Goal: Communication & Community: Answer question/provide support

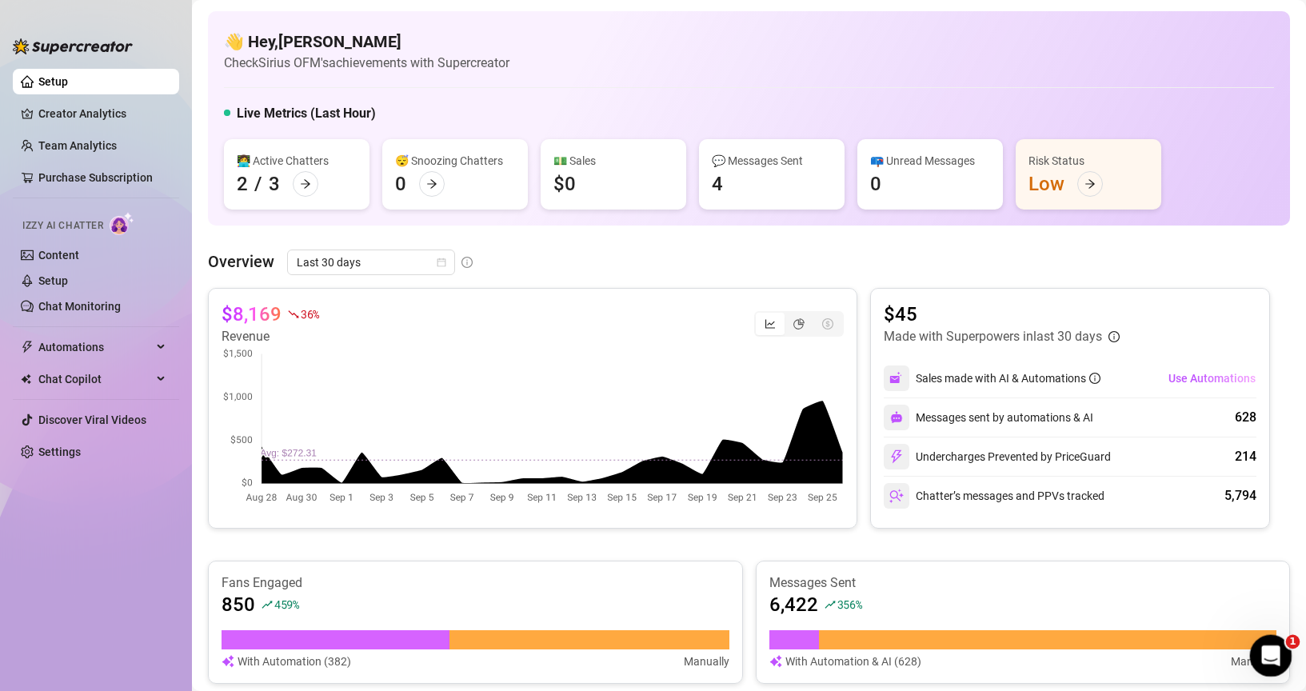
click at [1277, 661] on div "Open Intercom Messenger" at bounding box center [1268, 653] width 53 height 53
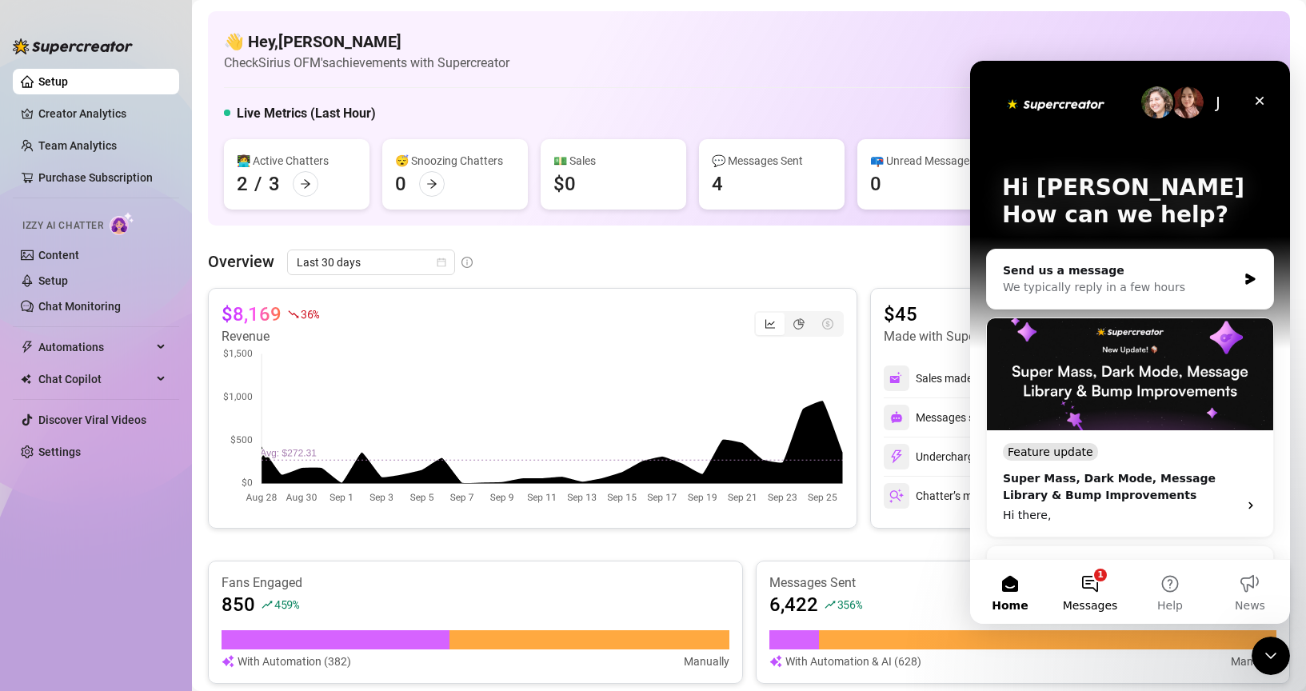
click at [1100, 580] on button "1 Messages" at bounding box center [1090, 592] width 80 height 64
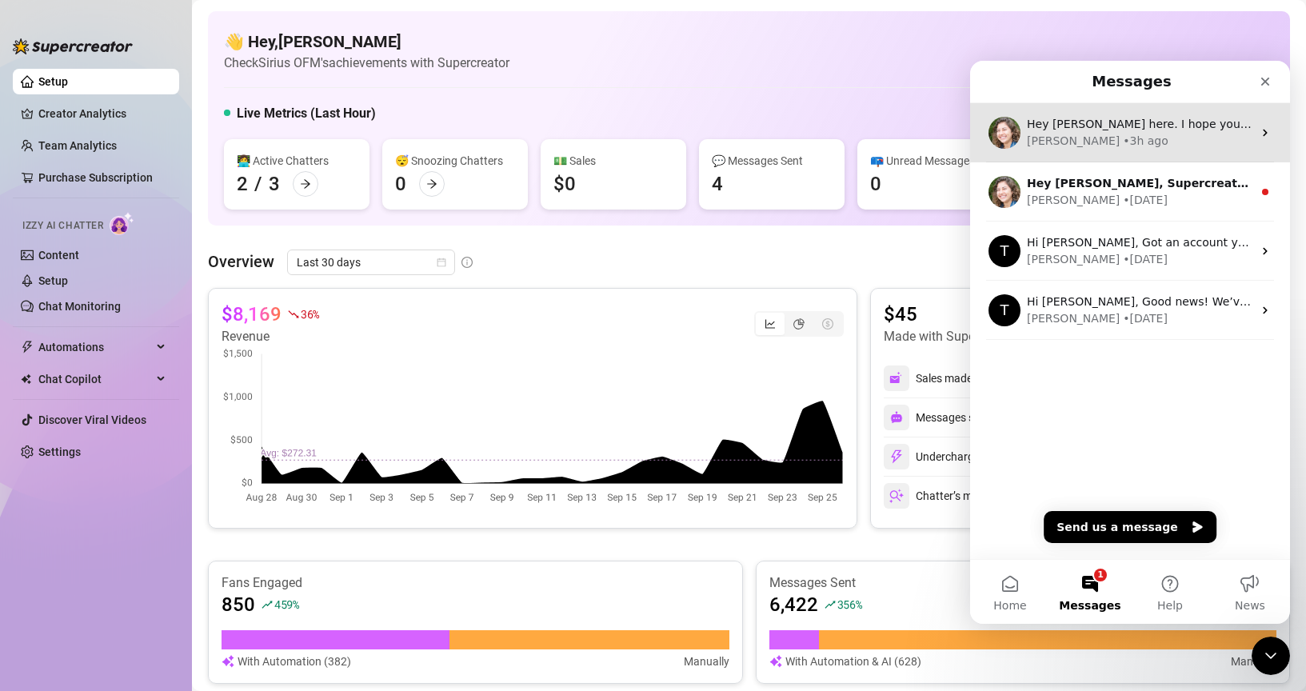
click at [1148, 150] on div "Hey [PERSON_NAME] here. I hope you’re loving your new onlyfans superpowers! 💥 Q…" at bounding box center [1130, 132] width 320 height 59
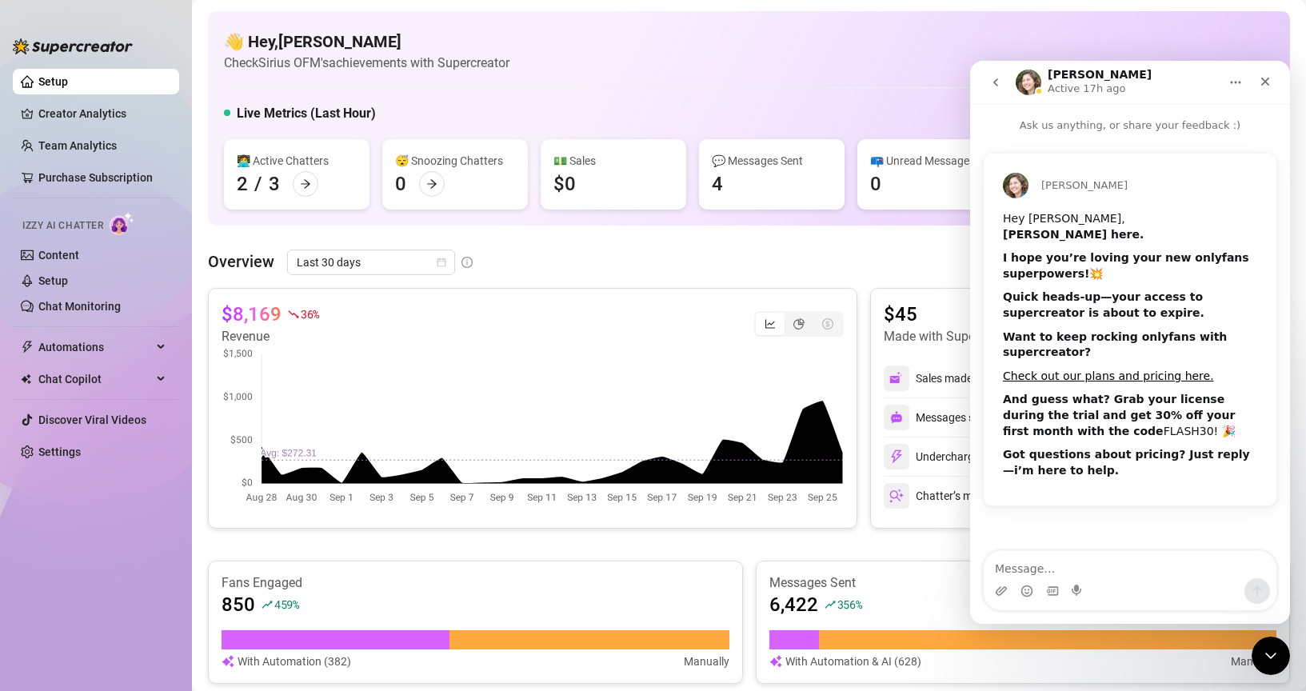
click at [762, 98] on div "👋 Hey, [PERSON_NAME] OFM's achievements with Supercreator Live Metrics (Last Ho…" at bounding box center [749, 118] width 1082 height 214
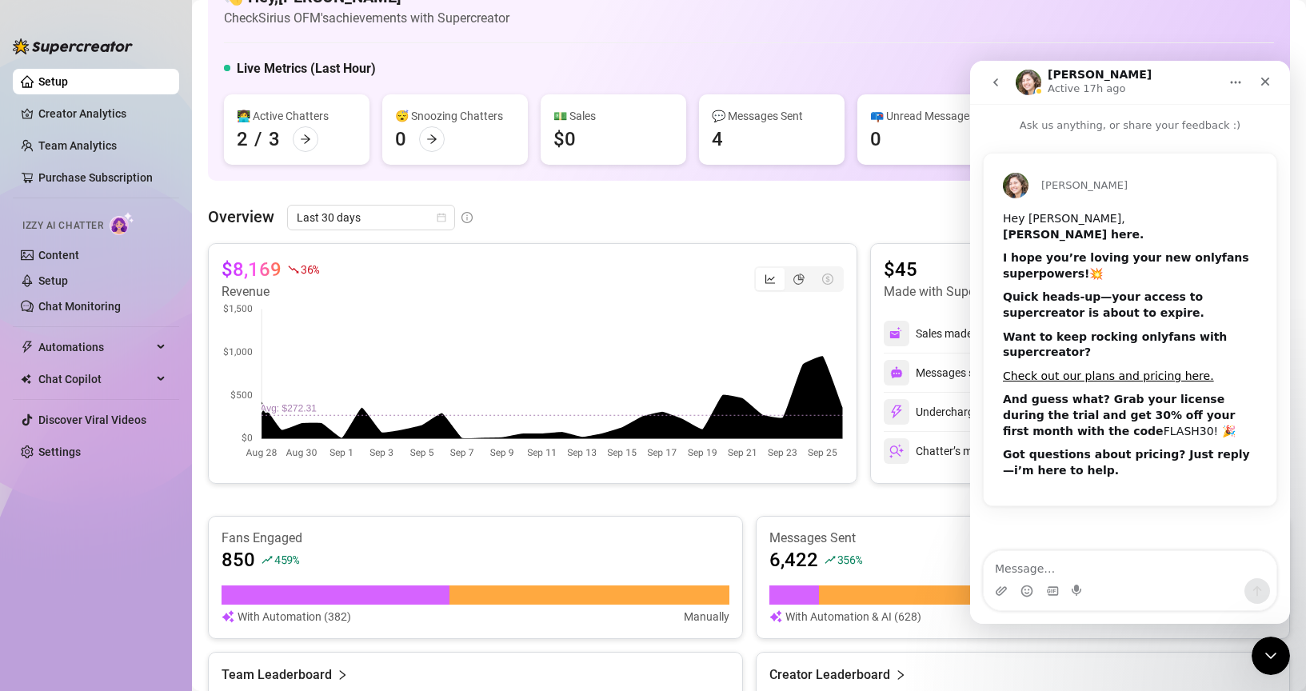
scroll to position [42, 0]
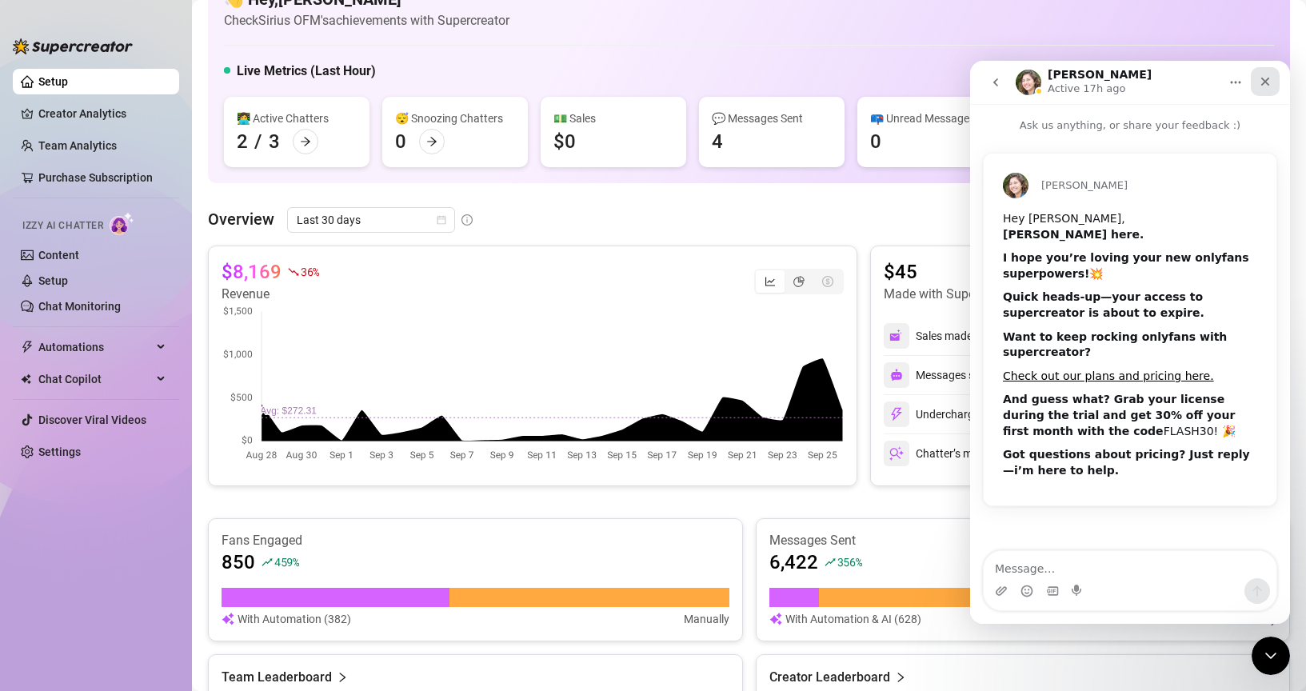
click at [1261, 71] on div "Close" at bounding box center [1265, 81] width 29 height 29
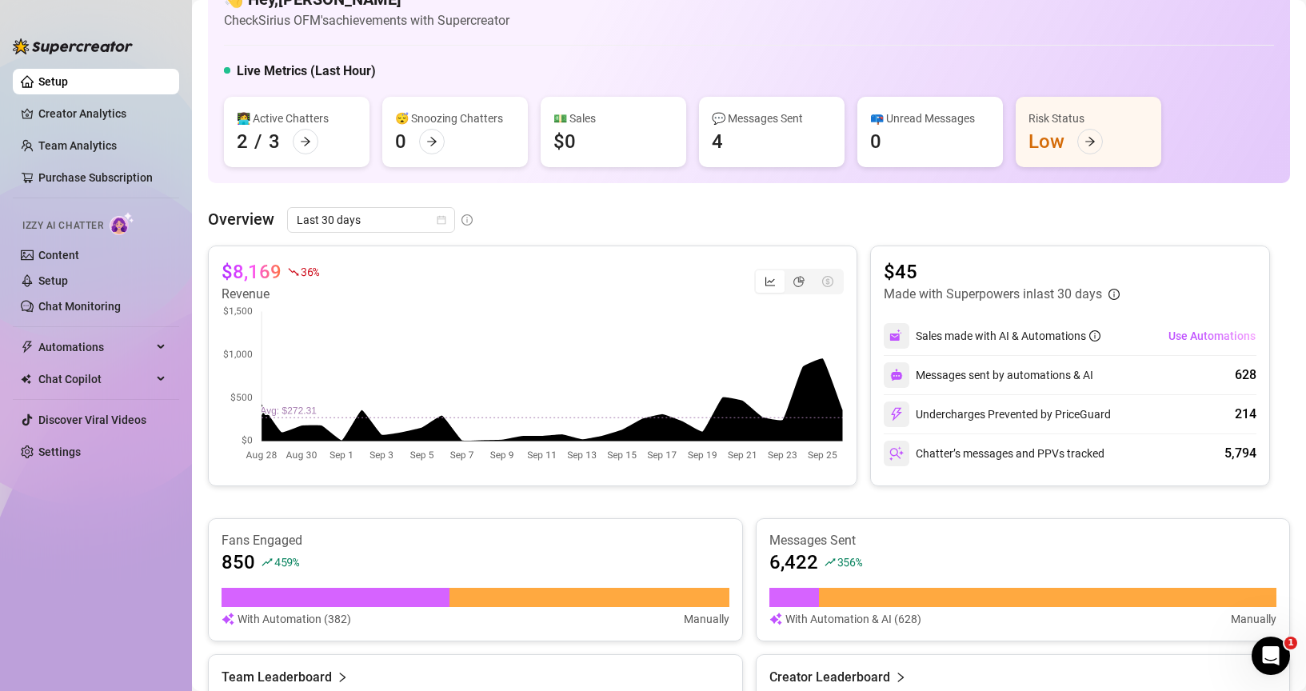
scroll to position [0, 0]
click at [344, 215] on span "Last 30 days" at bounding box center [371, 220] width 149 height 24
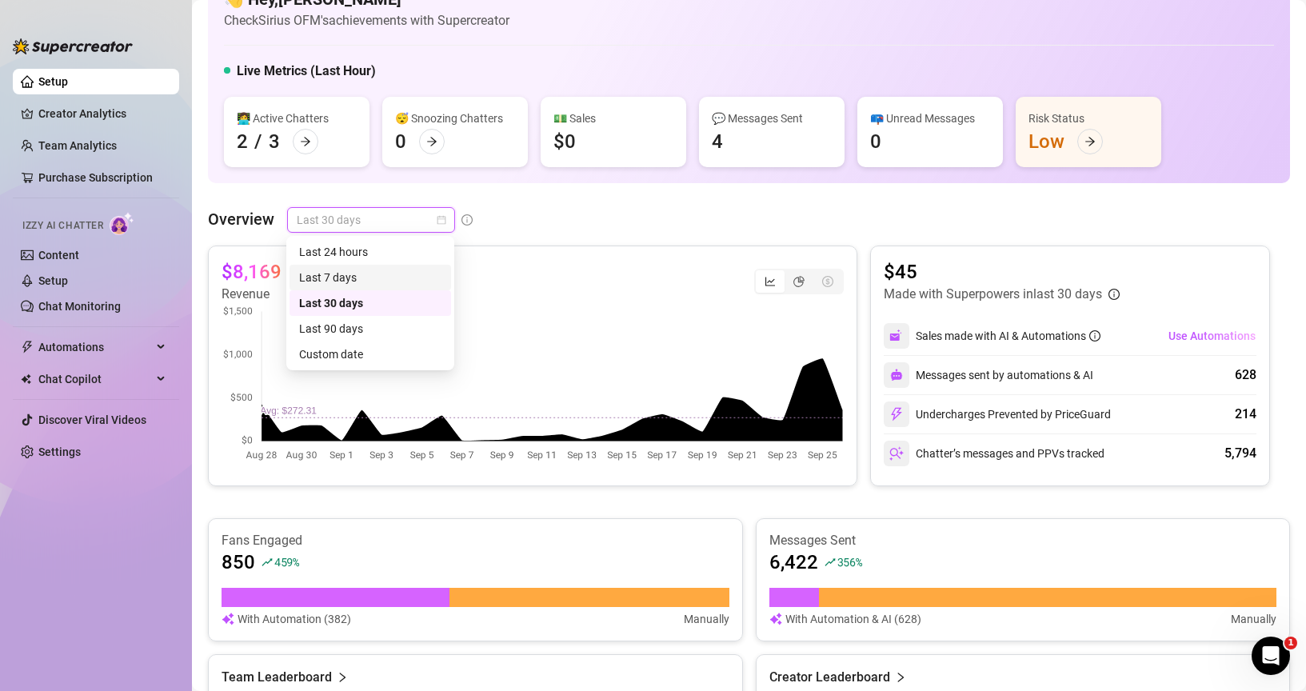
click at [346, 280] on div "Last 7 days" at bounding box center [370, 278] width 142 height 18
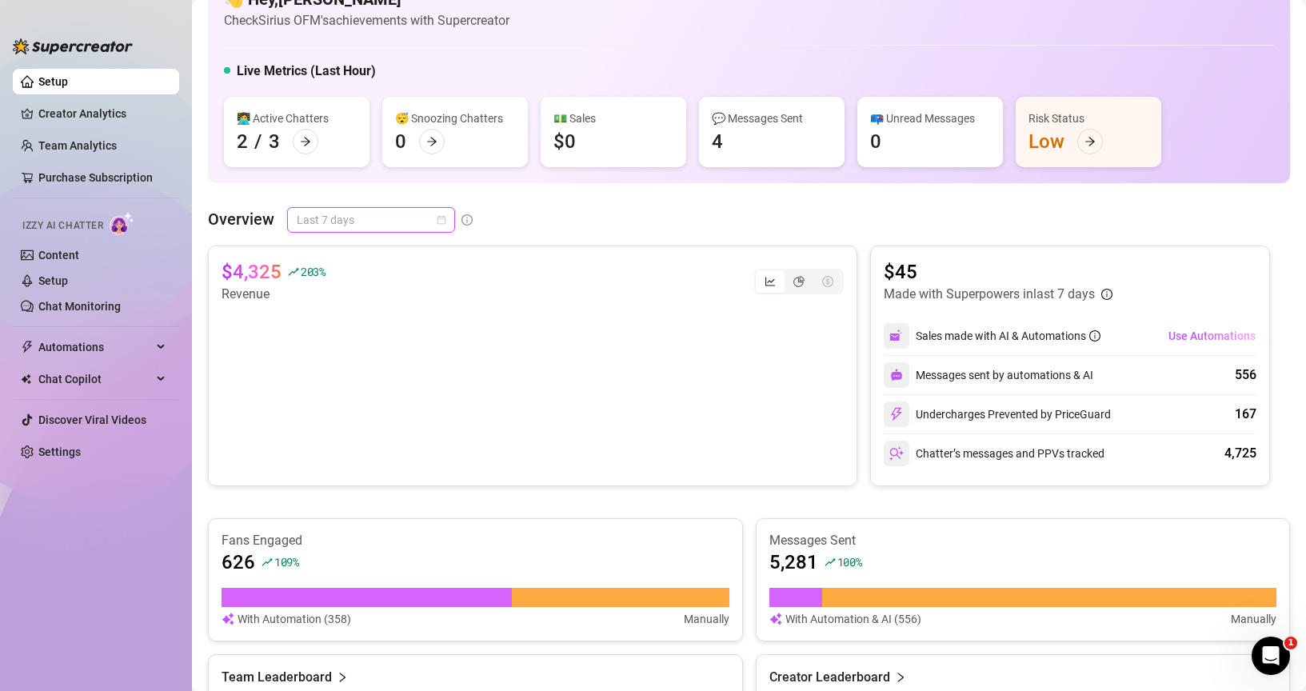
click at [391, 215] on span "Last 7 days" at bounding box center [371, 220] width 149 height 24
click at [384, 255] on div "Last 24 hours" at bounding box center [370, 252] width 142 height 18
